Goal: Transaction & Acquisition: Purchase product/service

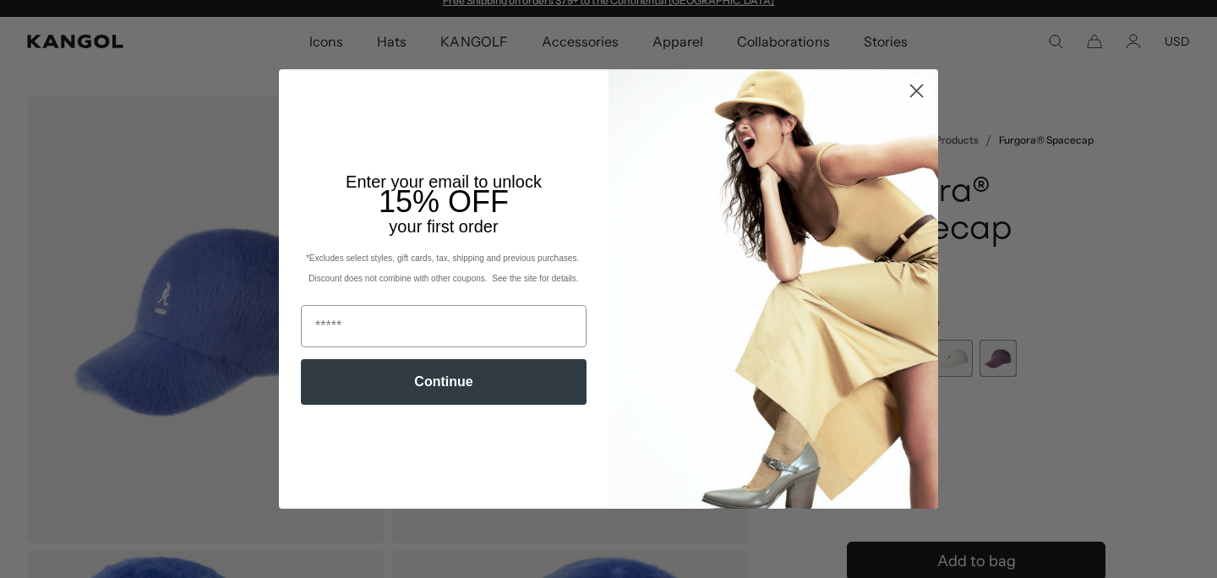
click at [920, 87] on circle "Close dialog" at bounding box center [917, 91] width 28 height 28
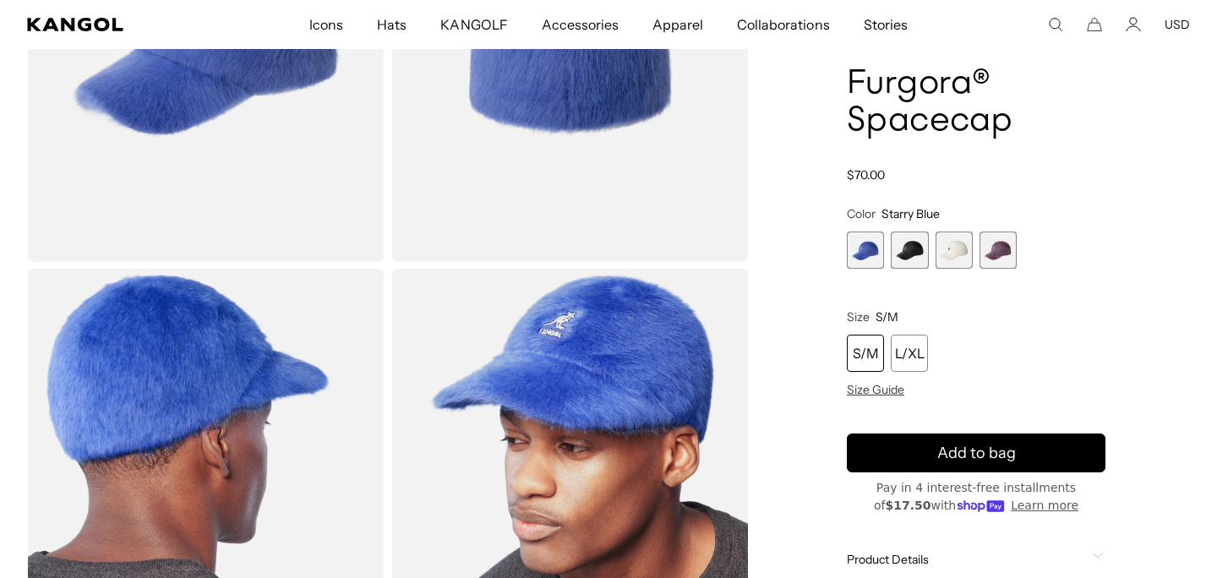
click at [1013, 255] on span "4 of 4" at bounding box center [998, 250] width 37 height 37
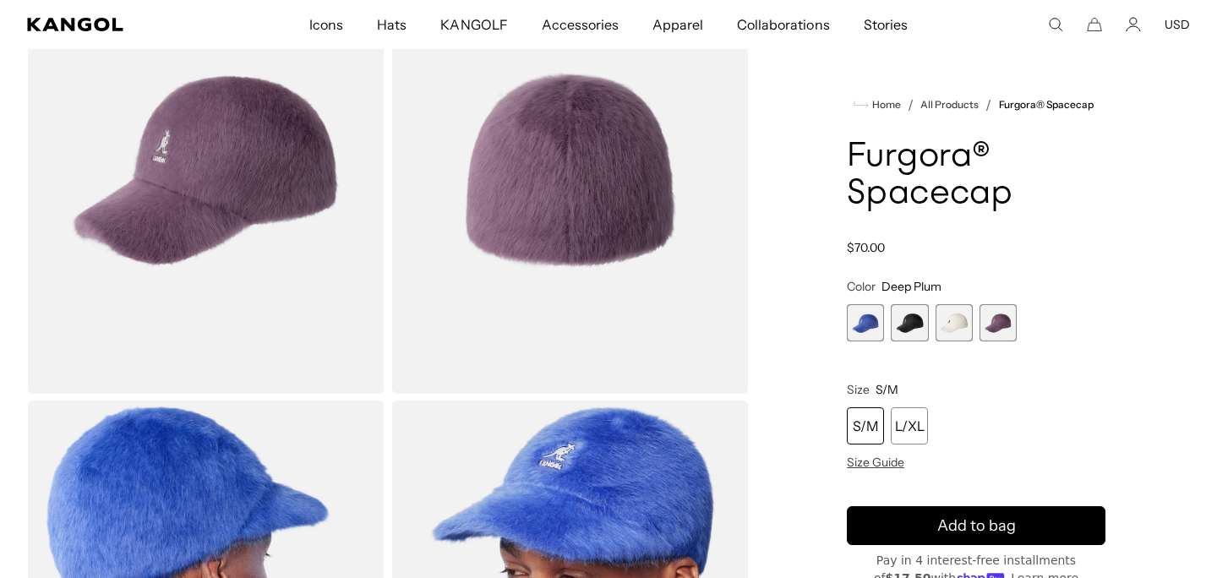
scroll to position [0, 348]
click at [913, 325] on span "2 of 4" at bounding box center [909, 322] width 37 height 37
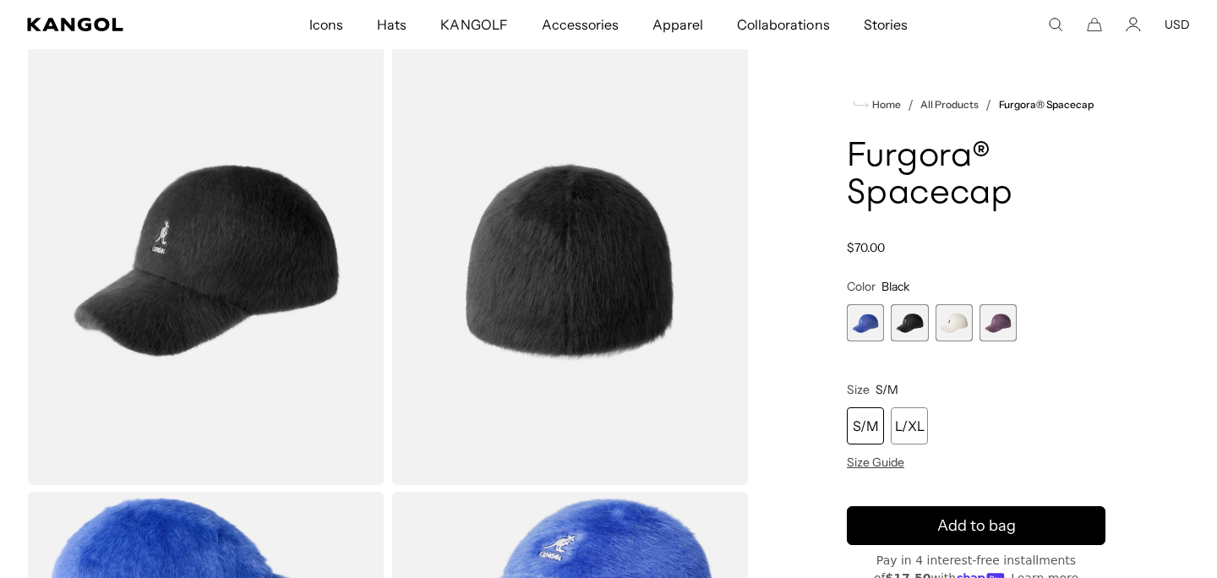
scroll to position [53, 0]
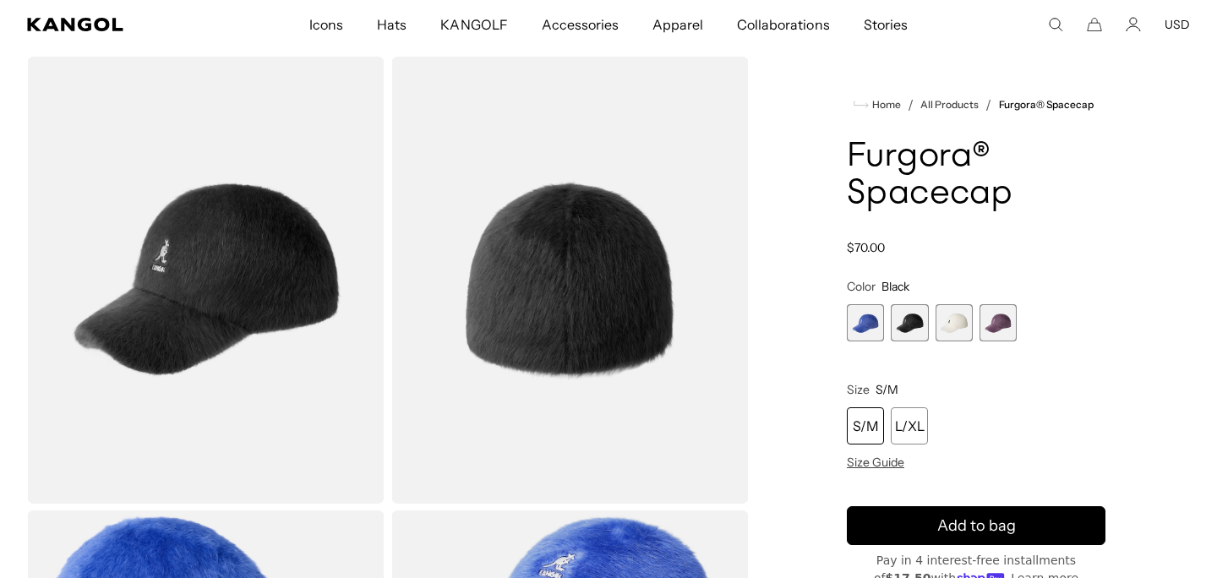
click at [234, 265] on img "Gallery Viewer" at bounding box center [206, 280] width 358 height 447
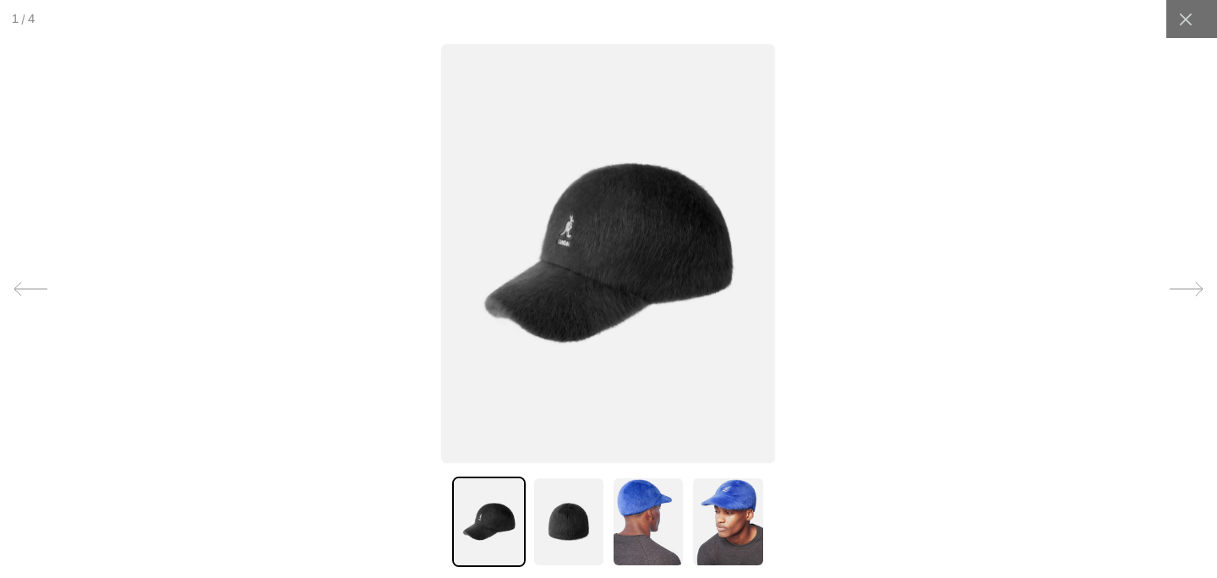
scroll to position [0, 348]
click at [585, 521] on img at bounding box center [568, 522] width 73 height 90
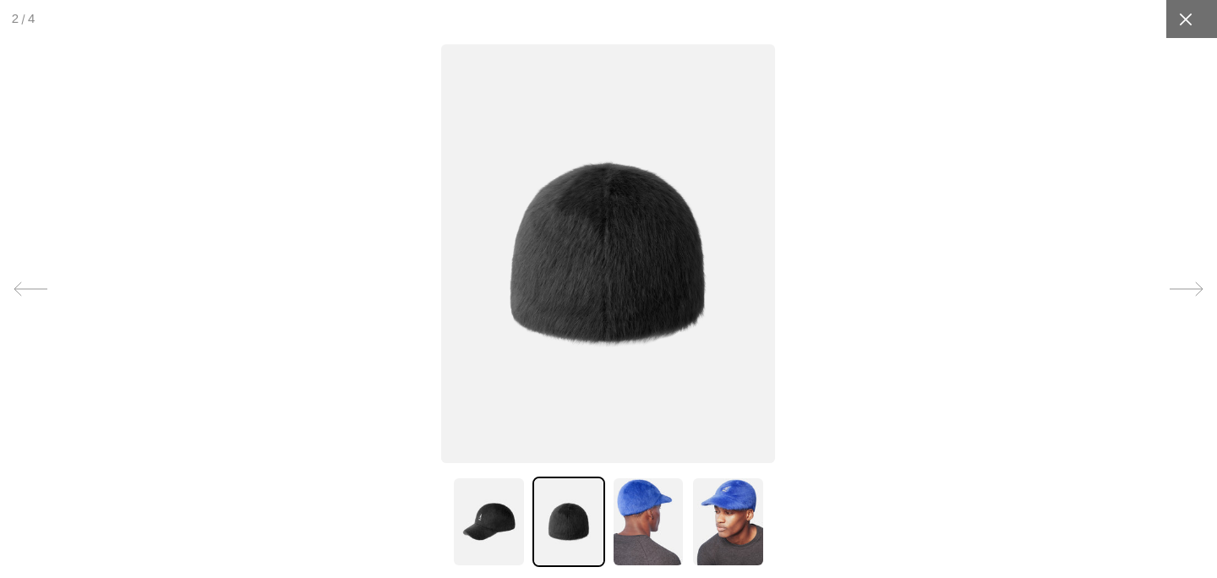
click at [1170, 21] on div at bounding box center [1185, 19] width 38 height 38
